Goal: Navigation & Orientation: Find specific page/section

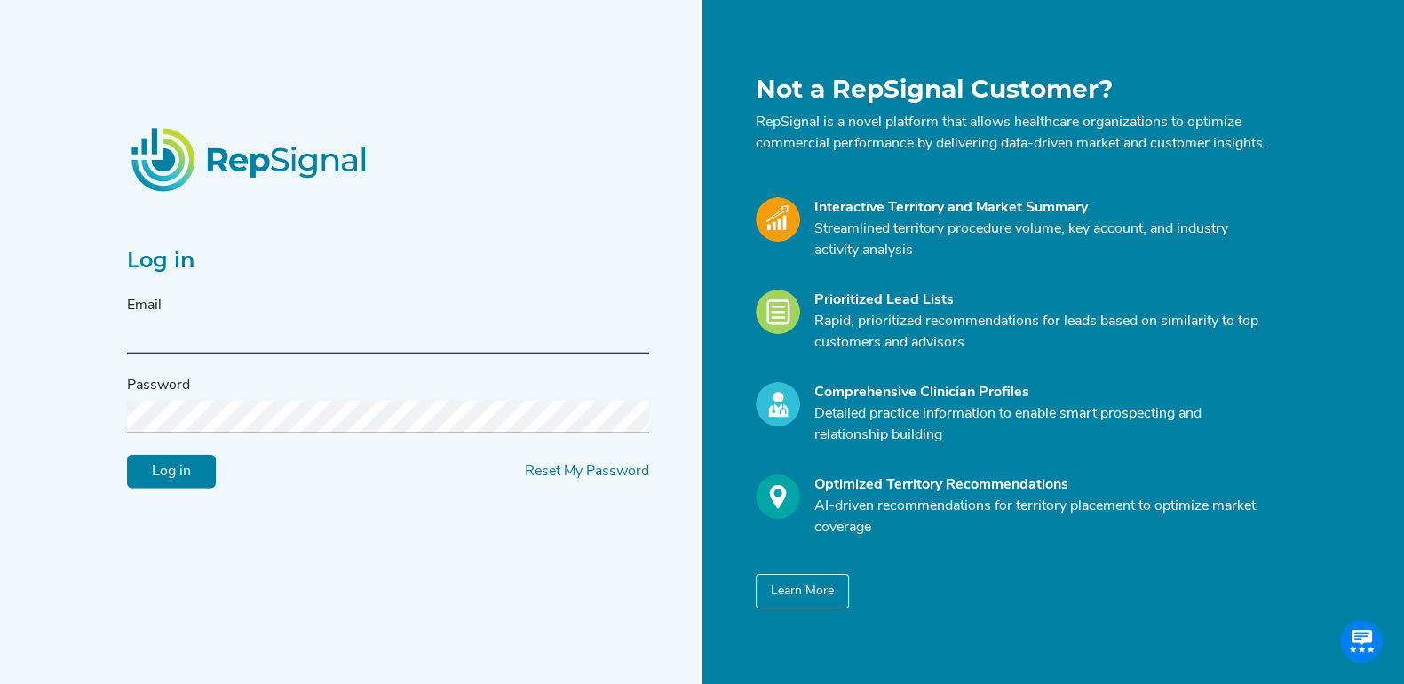
type input "[EMAIL_ADDRESS][DOMAIN_NAME]"
click at [177, 470] on input "Log in" at bounding box center [171, 472] width 89 height 34
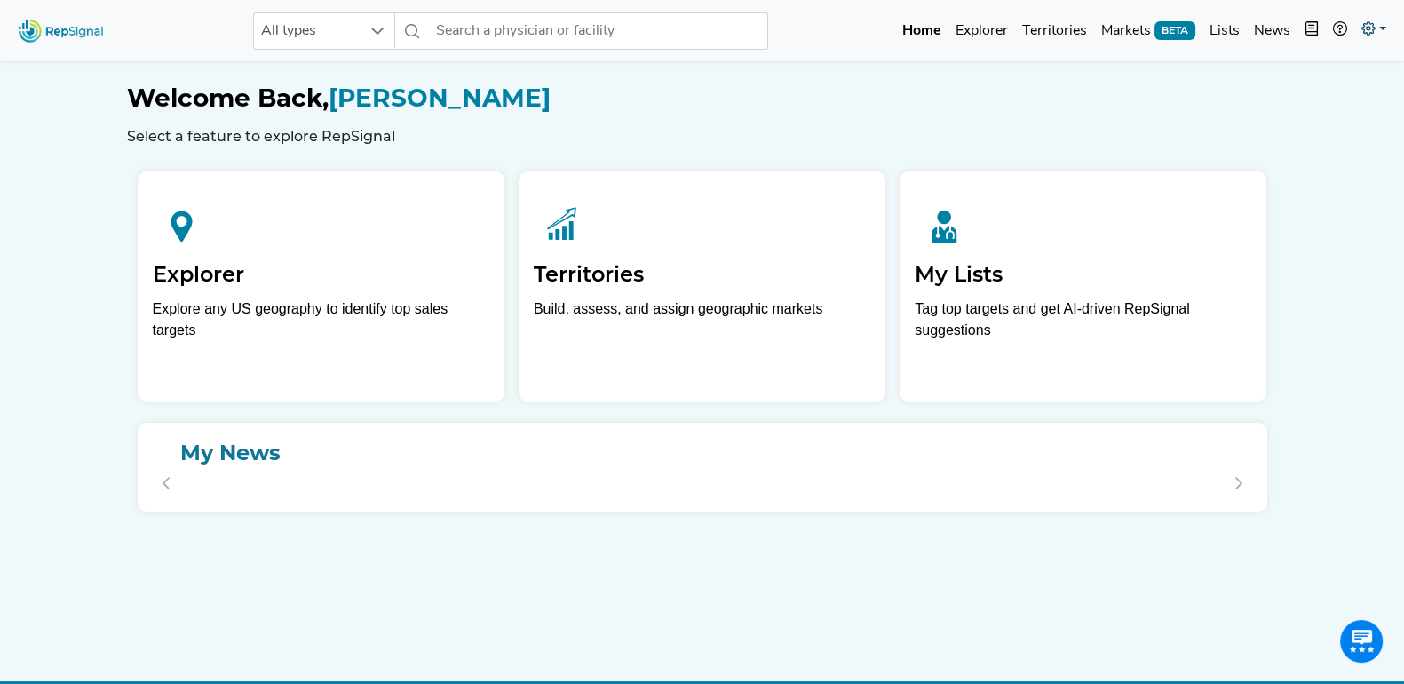
click at [1368, 28] on icon at bounding box center [1368, 28] width 14 height 14
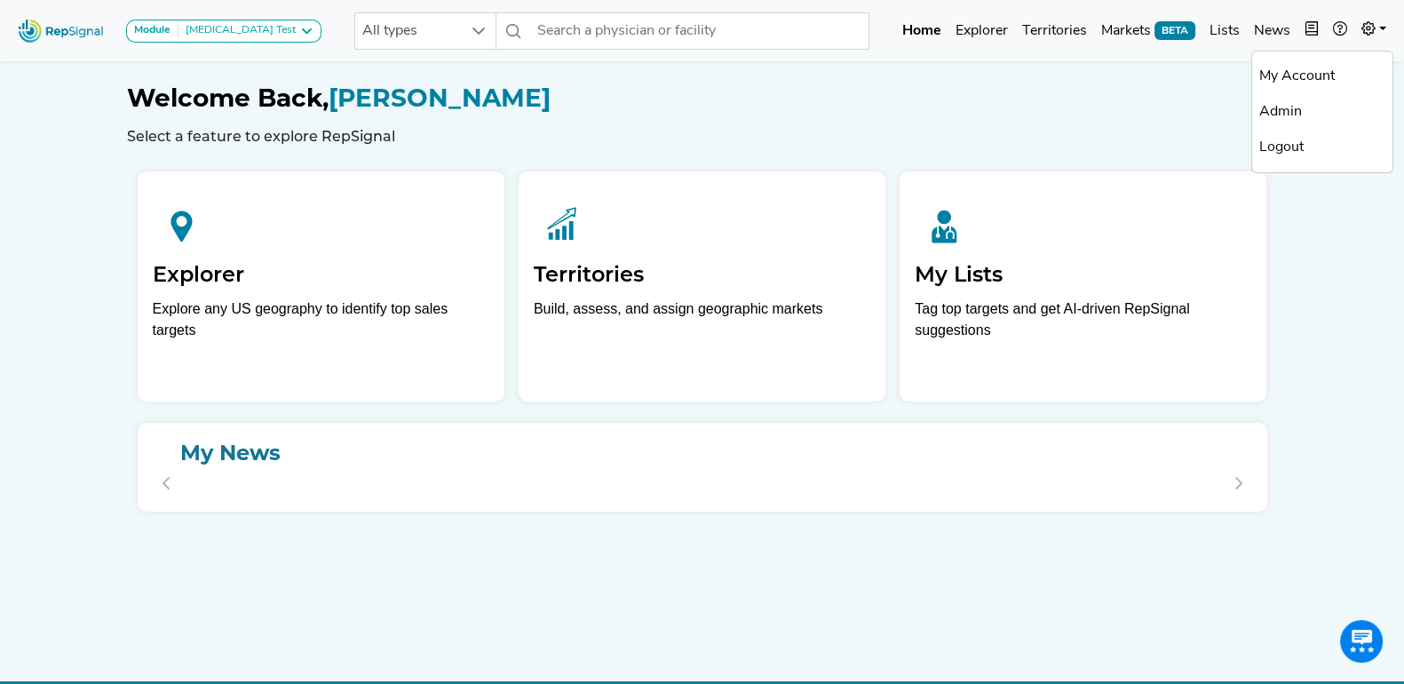
click at [1295, 115] on link "Admin" at bounding box center [1322, 112] width 140 height 36
click at [1372, 21] on icon at bounding box center [1368, 28] width 14 height 14
click at [1312, 104] on link "Admin" at bounding box center [1322, 112] width 140 height 36
